Goal: Find specific page/section: Find specific page/section

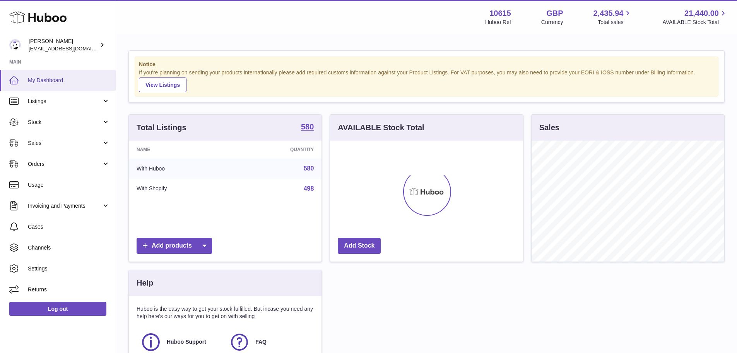
scroll to position [121, 193]
click at [73, 107] on link "Listings" at bounding box center [58, 101] width 116 height 21
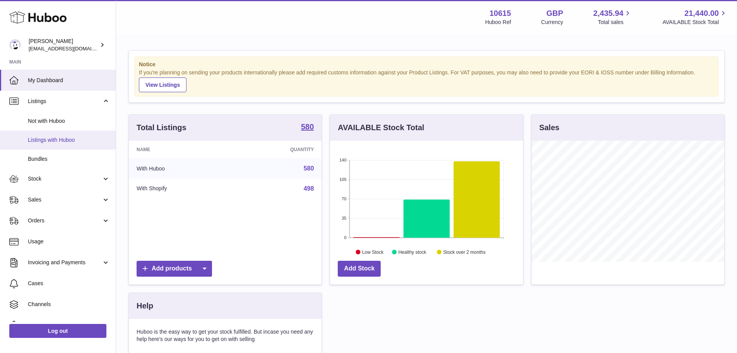
click at [73, 135] on link "Listings with Huboo" at bounding box center [58, 139] width 116 height 19
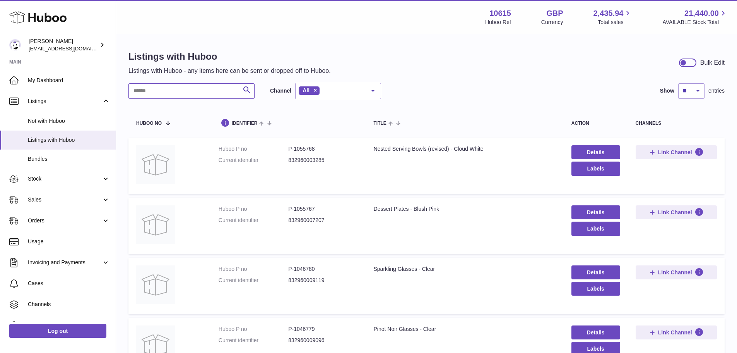
click at [195, 90] on input "text" at bounding box center [191, 90] width 126 height 15
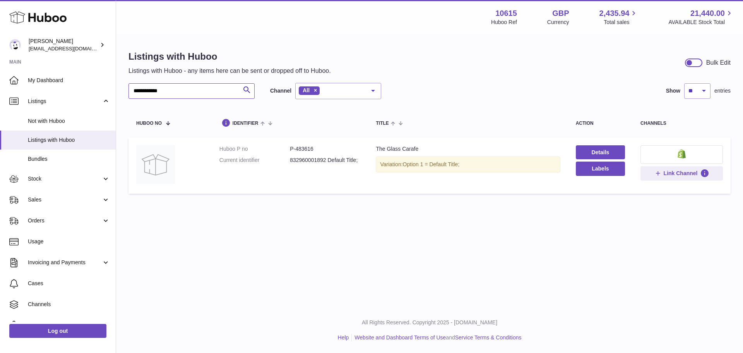
type input "**********"
click at [310, 148] on dd "P-483616" at bounding box center [325, 148] width 70 height 7
copy dd "483616"
